Goal: Browse casually: Explore the website without a specific task or goal

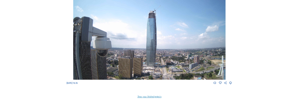
scroll to position [280, 0]
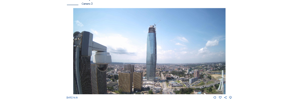
click at [145, 33] on img at bounding box center [149, 51] width 153 height 86
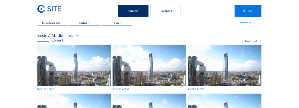
scroll to position [36, 0]
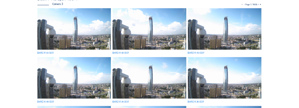
click at [245, 80] on img at bounding box center [225, 78] width 74 height 42
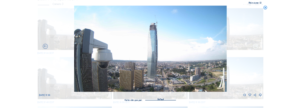
click at [254, 48] on icon at bounding box center [256, 46] width 6 height 6
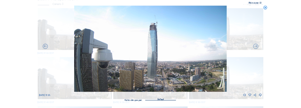
click at [254, 48] on icon at bounding box center [256, 46] width 6 height 6
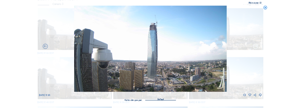
click at [254, 48] on icon at bounding box center [256, 46] width 6 height 6
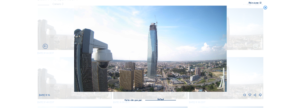
click at [256, 48] on icon at bounding box center [256, 46] width 6 height 6
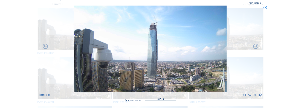
click at [256, 48] on icon at bounding box center [256, 46] width 6 height 6
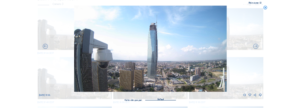
click at [256, 48] on icon at bounding box center [256, 46] width 6 height 6
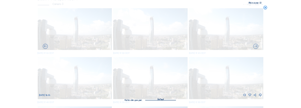
click at [265, 7] on icon at bounding box center [265, 7] width 4 height 4
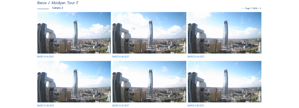
scroll to position [0, 0]
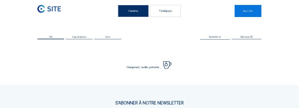
scroll to position [66, 0]
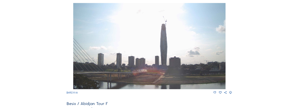
click at [170, 44] on img at bounding box center [149, 46] width 153 height 86
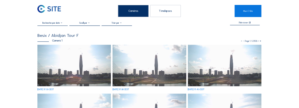
click at [259, 42] on icon at bounding box center [258, 41] width 2 height 2
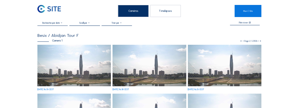
click at [259, 41] on icon at bounding box center [258, 41] width 2 height 2
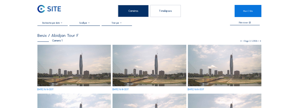
click at [259, 41] on icon at bounding box center [258, 41] width 2 height 2
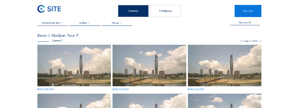
click at [259, 41] on icon at bounding box center [258, 41] width 2 height 2
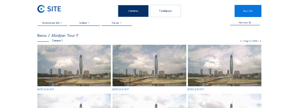
click at [259, 41] on icon at bounding box center [258, 41] width 2 height 2
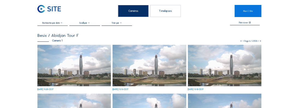
click at [179, 76] on img at bounding box center [150, 66] width 74 height 42
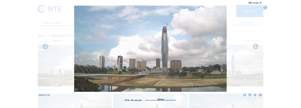
click at [265, 7] on icon at bounding box center [265, 7] width 4 height 4
